Goal: Information Seeking & Learning: Learn about a topic

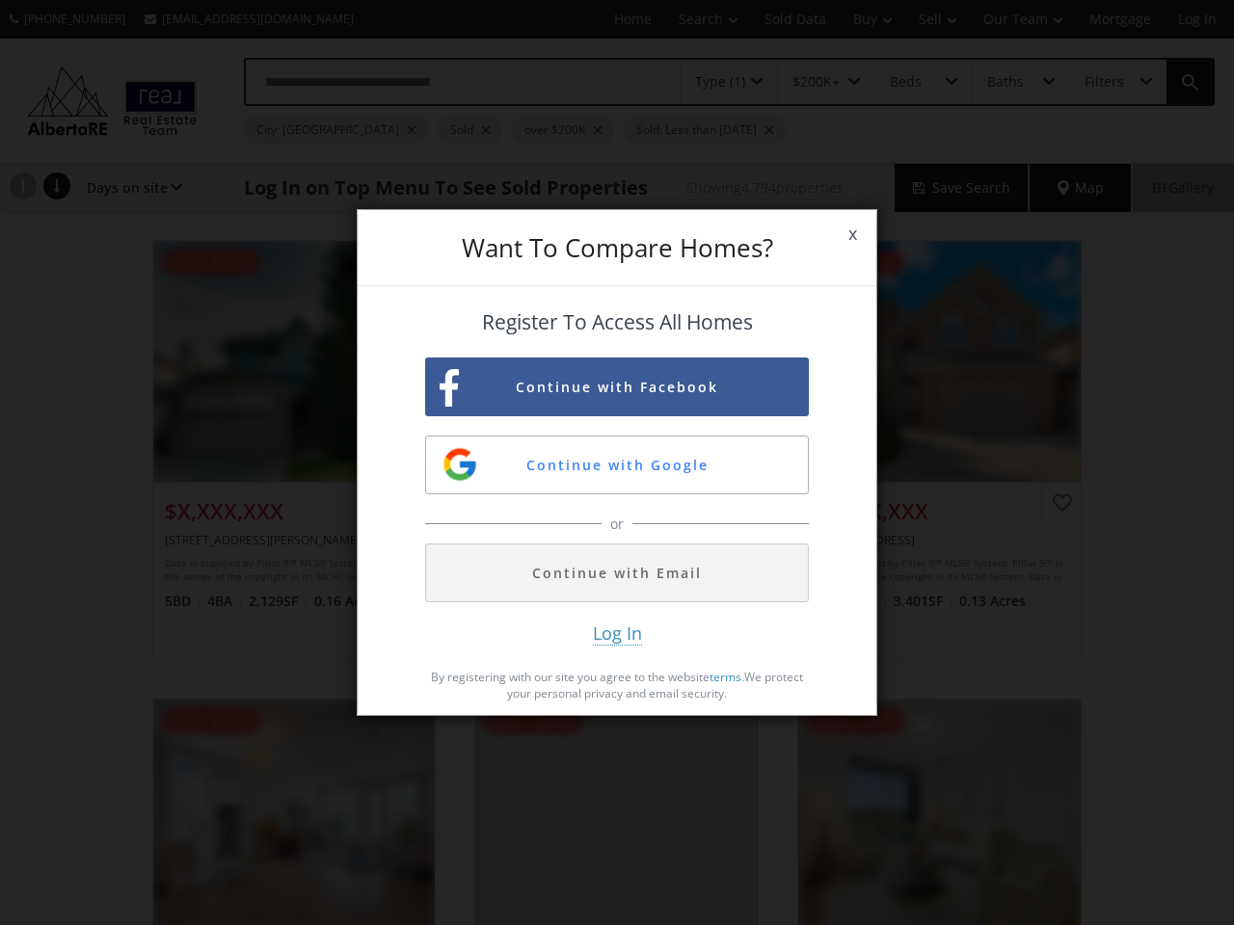
click at [852, 234] on span "x" at bounding box center [852, 234] width 47 height 54
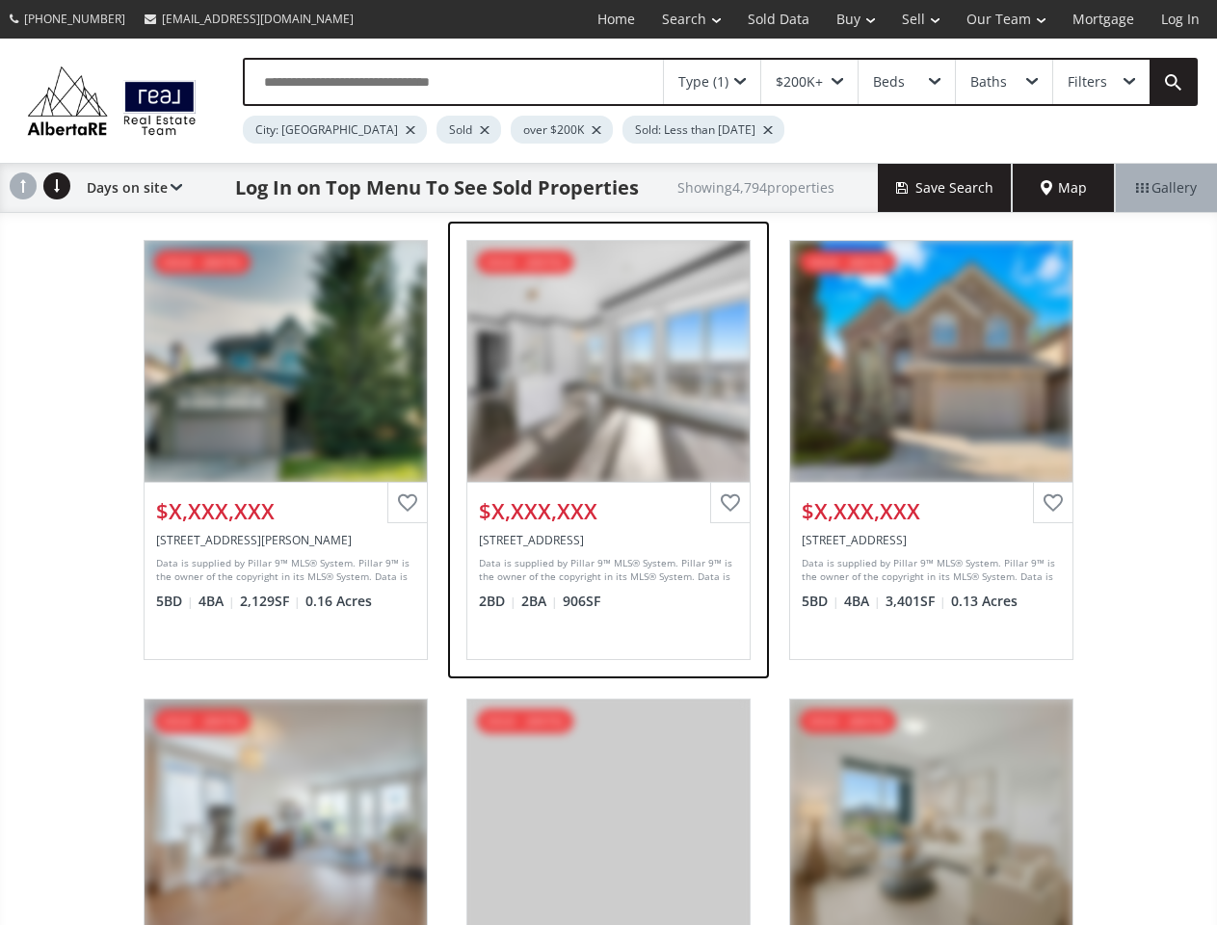
click at [617, 386] on div "View Photos & Details" at bounding box center [608, 361] width 282 height 241
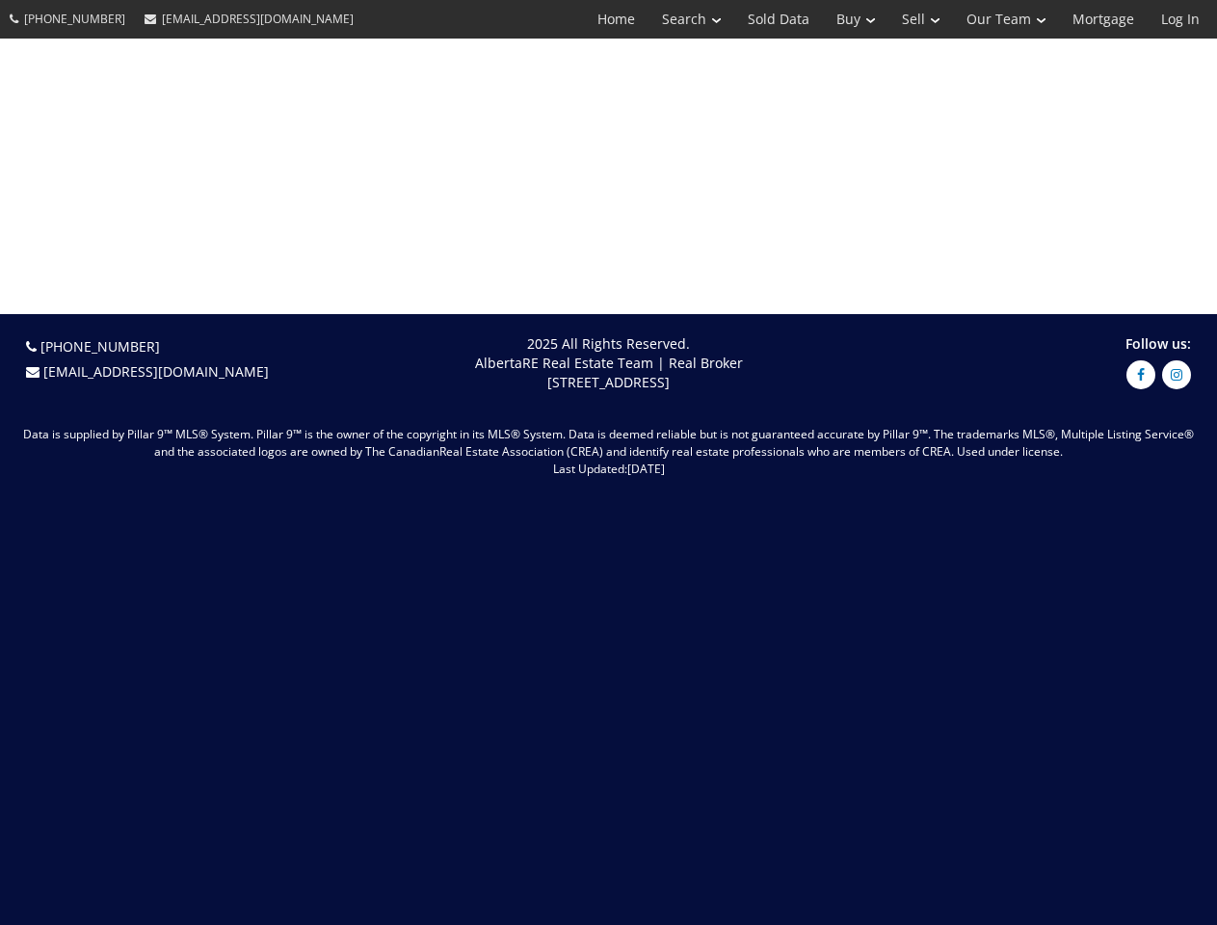
click at [627, 465] on span "[DATE]" at bounding box center [646, 469] width 38 height 16
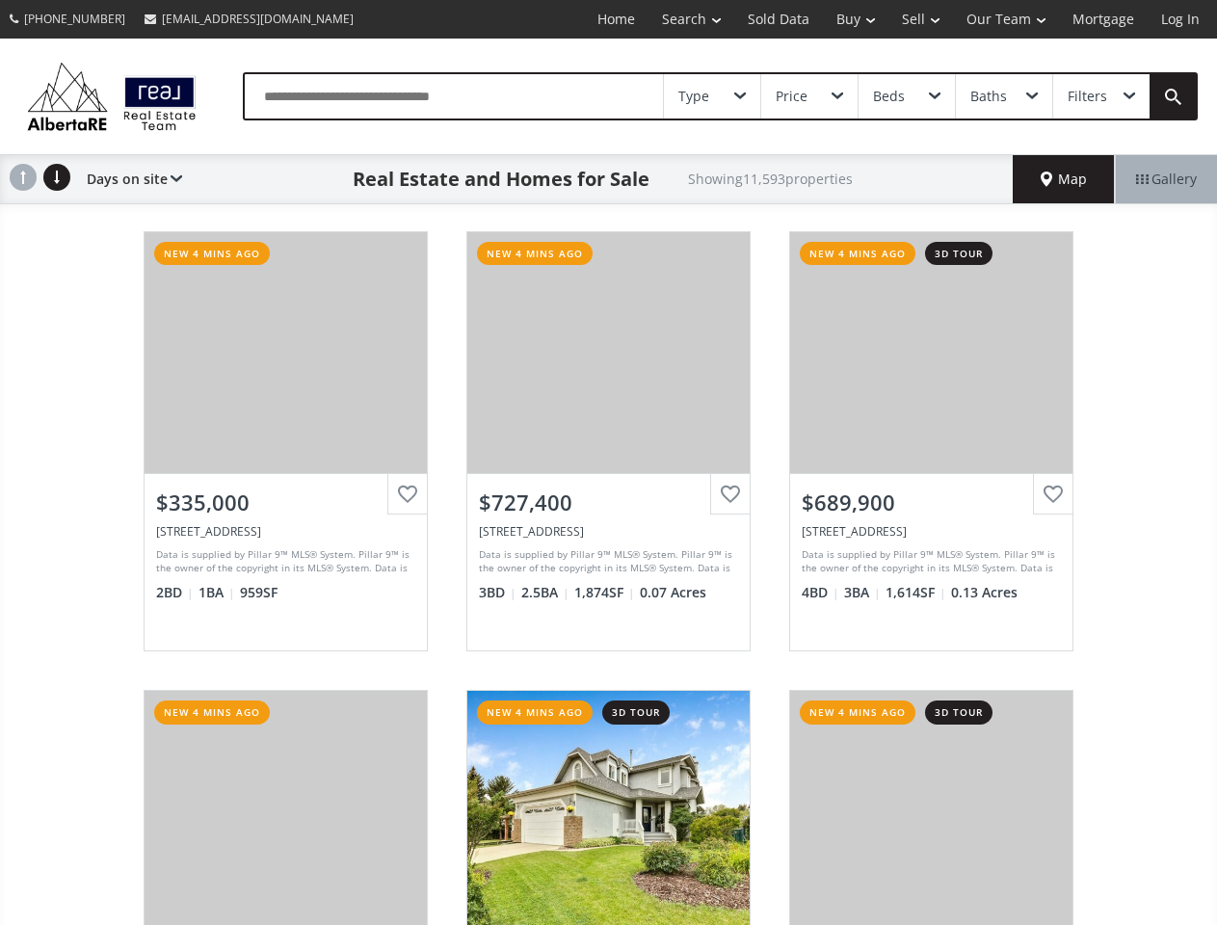
click at [678, 19] on link "Search" at bounding box center [692, 19] width 86 height 39
click at [846, 19] on link "Buy" at bounding box center [856, 19] width 66 height 39
click at [915, 19] on link "Sell" at bounding box center [921, 19] width 65 height 39
click at [1004, 19] on link "Our Team" at bounding box center [1006, 19] width 106 height 39
click at [1181, 19] on link "Log In" at bounding box center [1181, 19] width 66 height 39
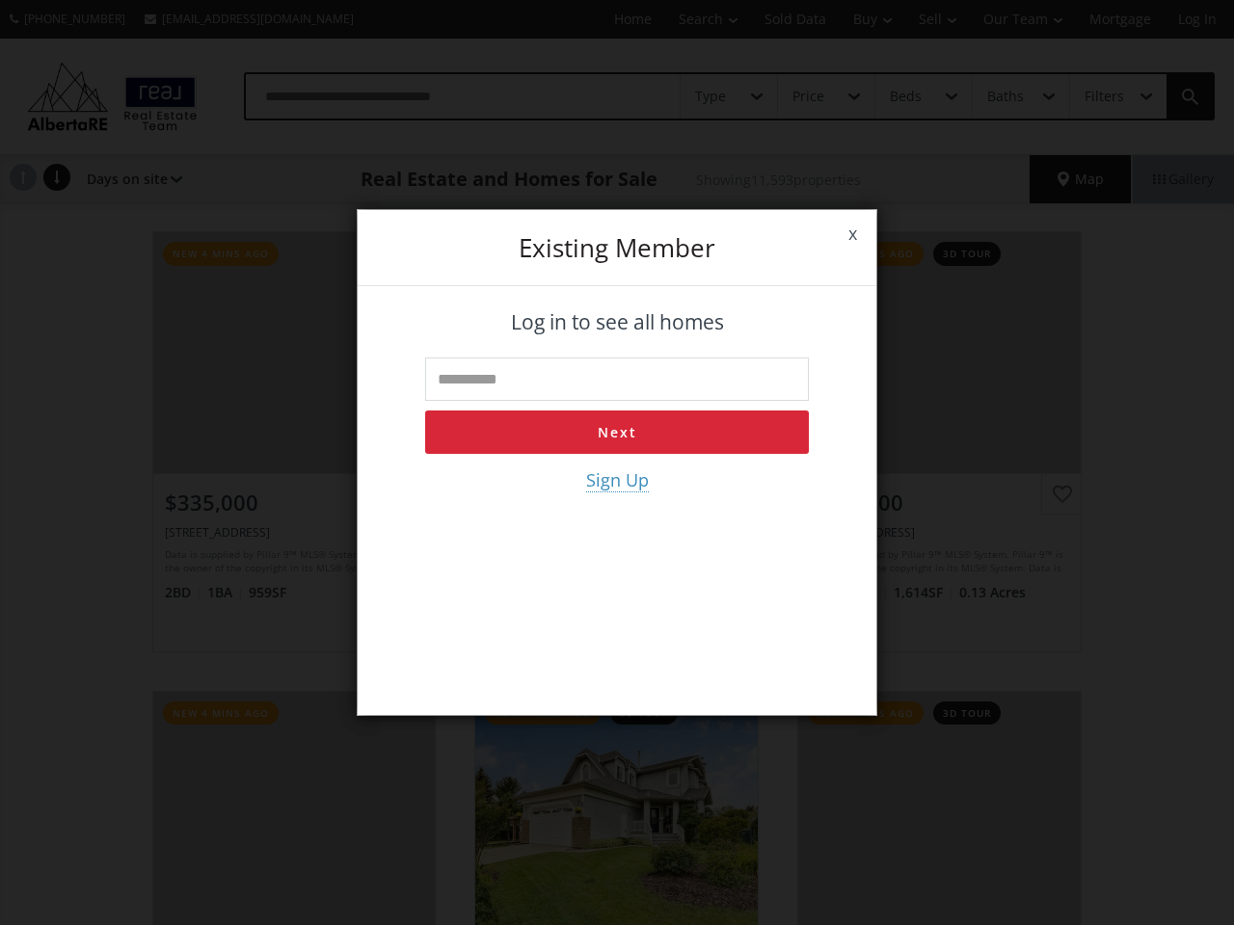
click at [712, 96] on div "x Existing member Log in to see all homes Next Sign Up" at bounding box center [617, 462] width 1234 height 925
click at [809, 96] on div "x Existing member Log in to see all homes Next Sign Up" at bounding box center [617, 462] width 1234 height 925
click at [906, 96] on div "x Existing member Log in to see all homes Next Sign Up" at bounding box center [617, 462] width 1234 height 925
click at [1003, 96] on div "x Existing member Log in to see all homes Next Sign Up" at bounding box center [617, 462] width 1234 height 925
click at [1101, 96] on div "x Existing member Log in to see all homes Next Sign Up" at bounding box center [617, 462] width 1234 height 925
